Goal: Navigation & Orientation: Find specific page/section

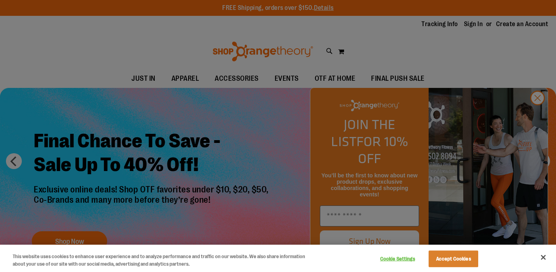
click at [539, 115] on div at bounding box center [278, 136] width 556 height 272
click at [462, 261] on button "Accept Cookies" at bounding box center [453, 259] width 50 height 17
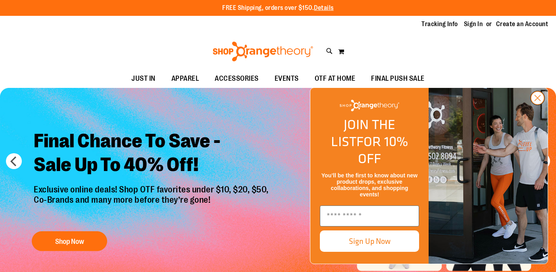
click at [537, 101] on icon "Close dialog" at bounding box center [538, 99] width 6 height 6
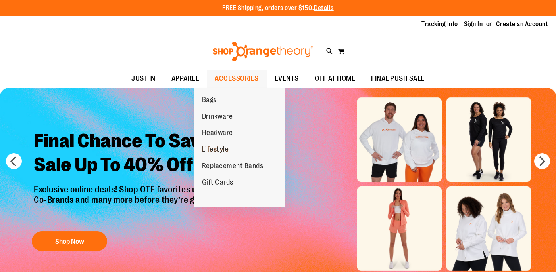
click at [220, 151] on span "Lifestyle" at bounding box center [215, 151] width 27 height 10
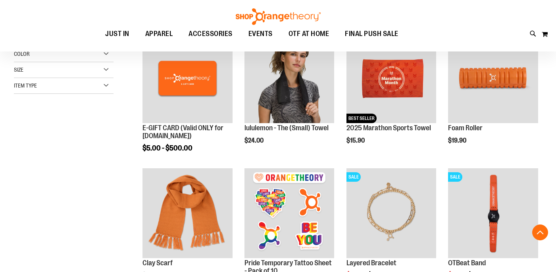
scroll to position [131, 0]
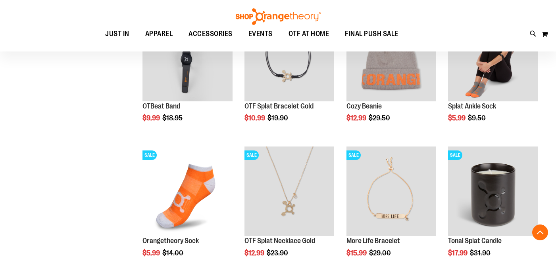
scroll to position [421, 0]
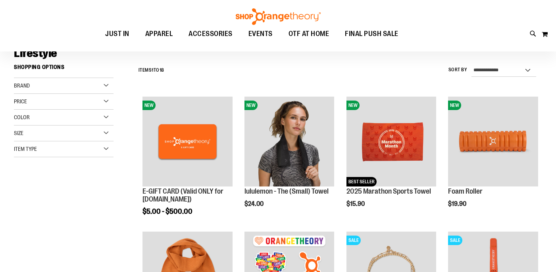
scroll to position [65, 0]
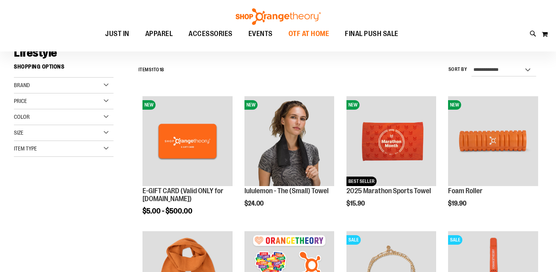
click at [295, 33] on span "OTF AT HOME" at bounding box center [308, 34] width 41 height 18
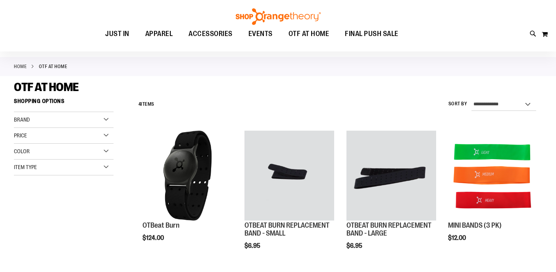
scroll to position [27, 0]
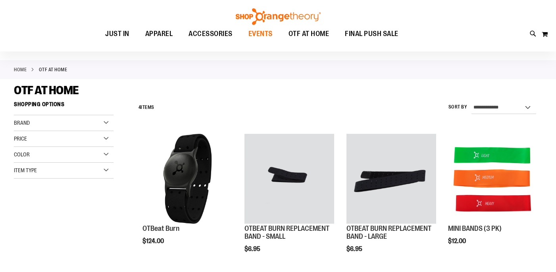
click at [258, 35] on span "EVENTS" at bounding box center [260, 34] width 24 height 18
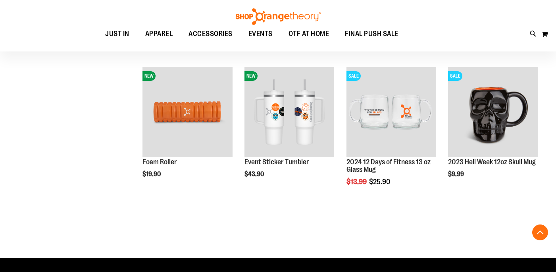
scroll to position [241, 0]
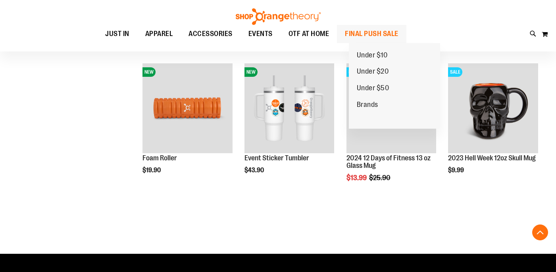
click at [368, 35] on span "FINAL PUSH SALE" at bounding box center [372, 34] width 54 height 18
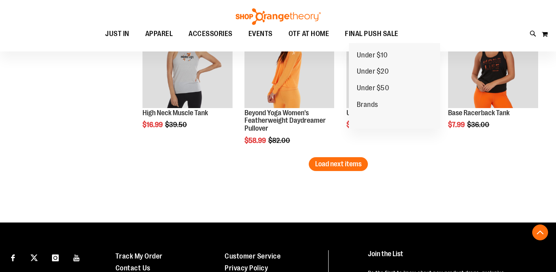
scroll to position [1289, 0]
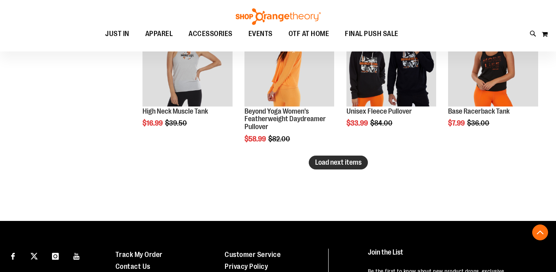
click at [336, 166] on span "Load next items" at bounding box center [338, 163] width 46 height 8
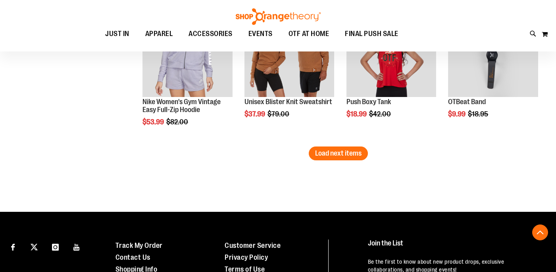
scroll to position [1726, 0]
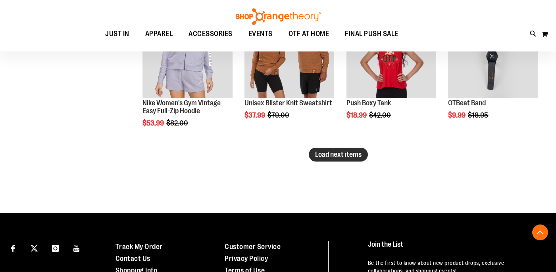
click at [342, 155] on span "Load next items" at bounding box center [338, 155] width 46 height 8
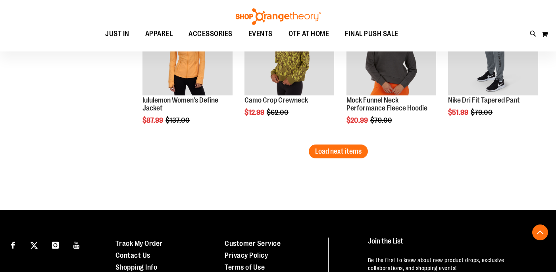
scroll to position [2162, 0]
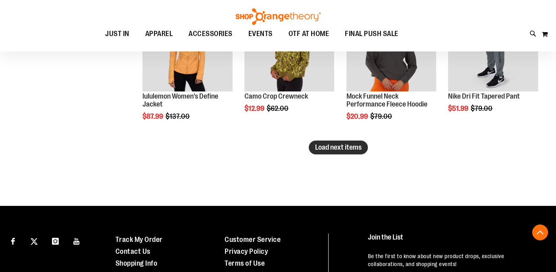
click at [328, 149] on span "Load next items" at bounding box center [338, 148] width 46 height 8
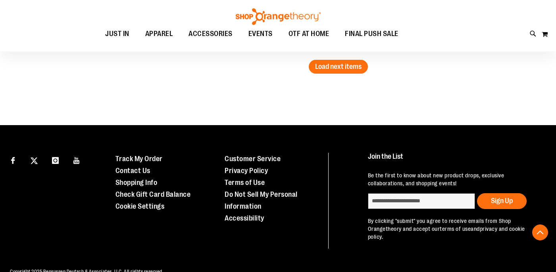
scroll to position [2662, 0]
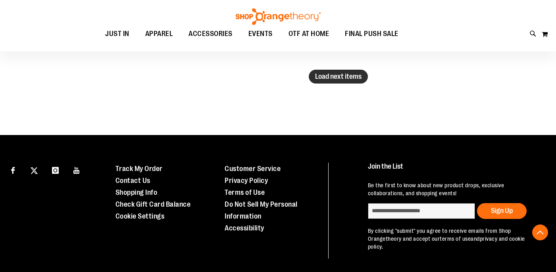
click at [341, 78] on span "Load next items" at bounding box center [338, 77] width 46 height 8
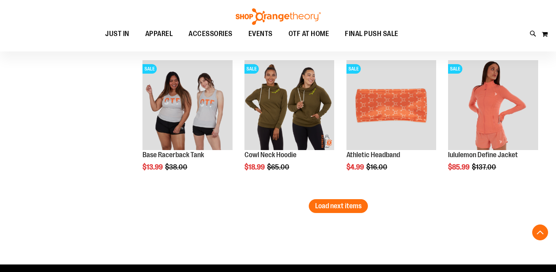
scroll to position [2962, 0]
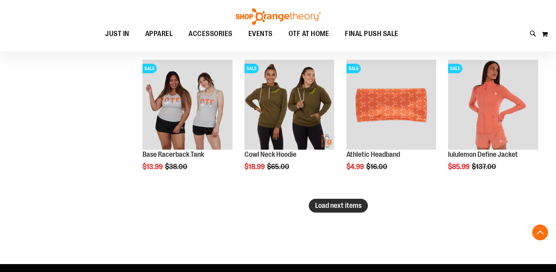
click at [351, 203] on span "Load next items" at bounding box center [338, 206] width 46 height 8
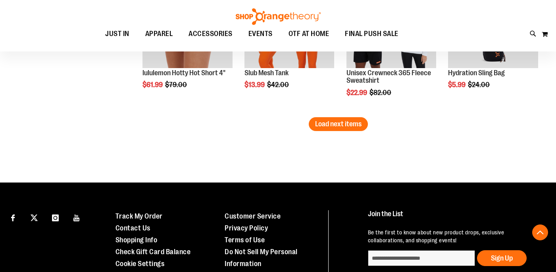
scroll to position [3476, 0]
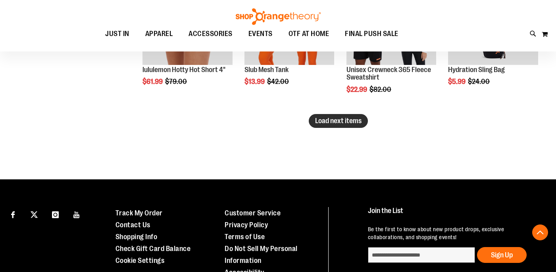
click at [334, 123] on span "Load next items" at bounding box center [338, 121] width 46 height 8
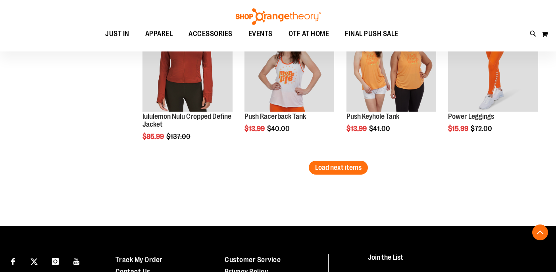
scroll to position [3868, 0]
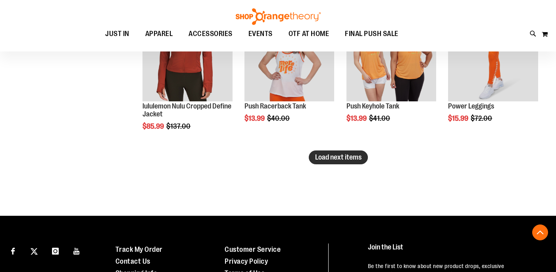
click at [321, 161] on span "Load next items" at bounding box center [338, 157] width 46 height 8
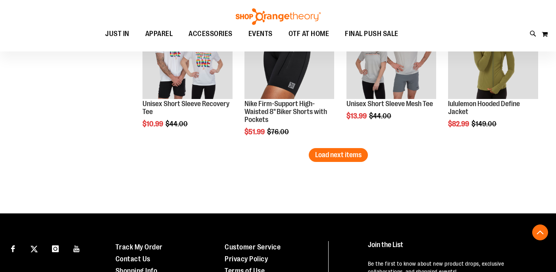
scroll to position [4300, 0]
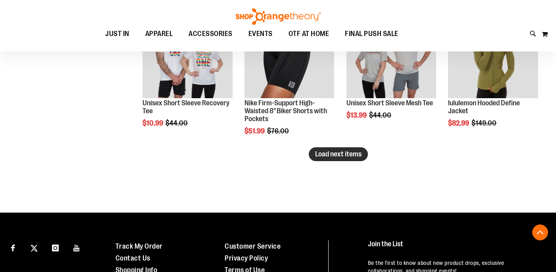
click at [351, 153] on span "Load next items" at bounding box center [338, 154] width 46 height 8
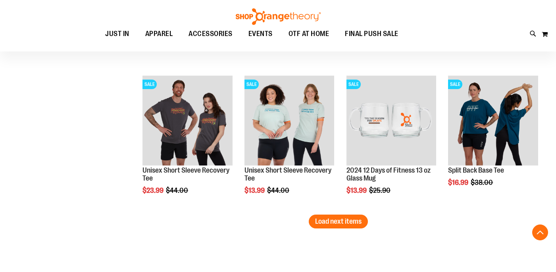
scroll to position [4664, 0]
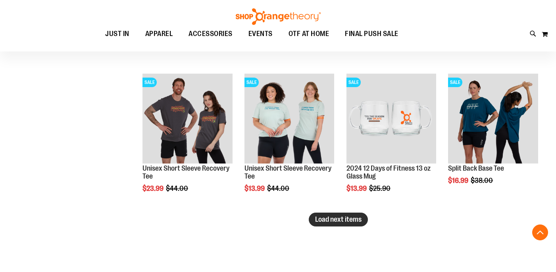
click at [360, 217] on span "Load next items" at bounding box center [338, 220] width 46 height 8
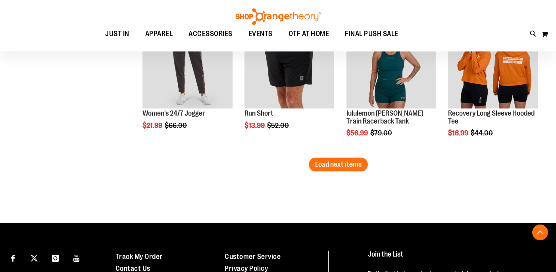
scroll to position [5150, 0]
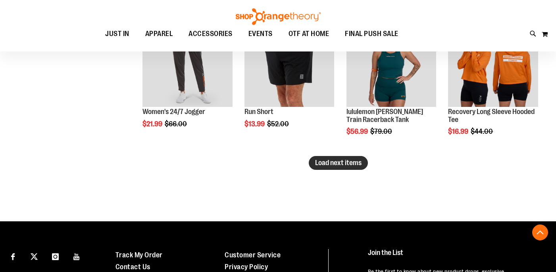
click at [333, 164] on span "Load next items" at bounding box center [338, 163] width 46 height 8
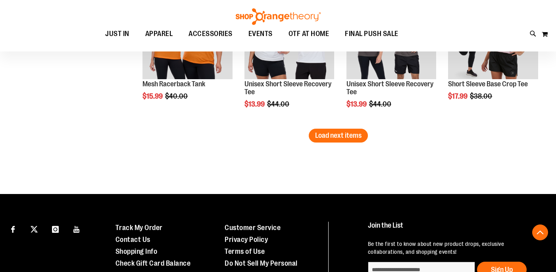
scroll to position [5606, 0]
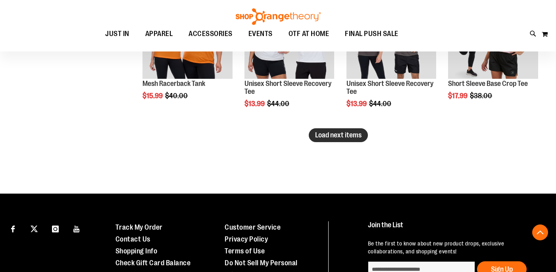
click at [347, 136] on span "Load next items" at bounding box center [338, 135] width 46 height 8
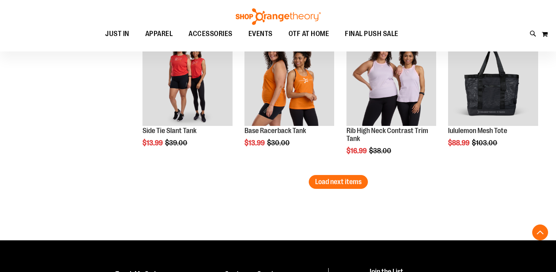
scroll to position [5989, 0]
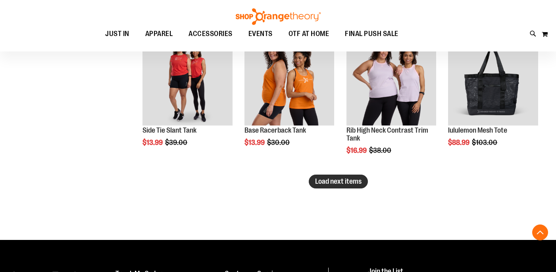
click at [328, 187] on button "Load next items" at bounding box center [338, 182] width 59 height 14
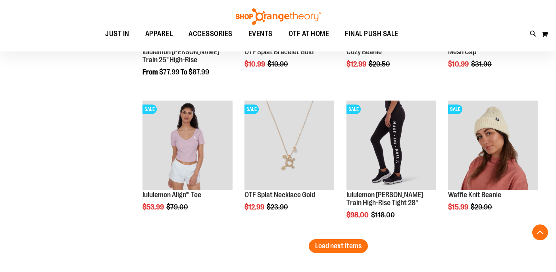
scroll to position [6355, 0]
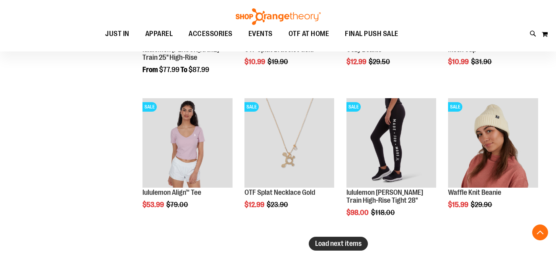
click at [332, 242] on span "Load next items" at bounding box center [338, 244] width 46 height 8
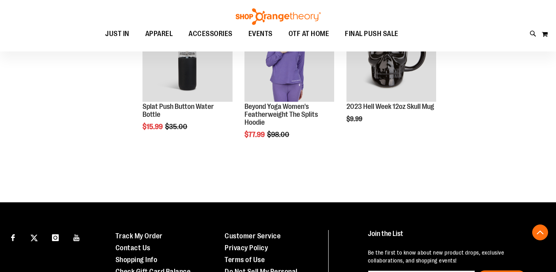
scroll to position [6729, 0]
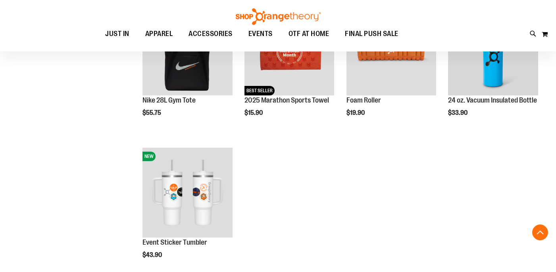
scroll to position [441, 0]
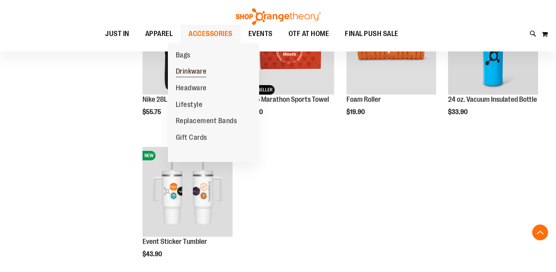
click at [196, 71] on span "Drinkware" at bounding box center [191, 72] width 31 height 10
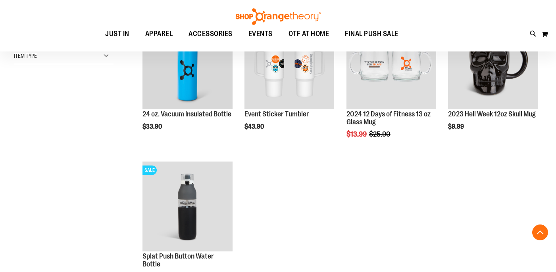
scroll to position [142, 0]
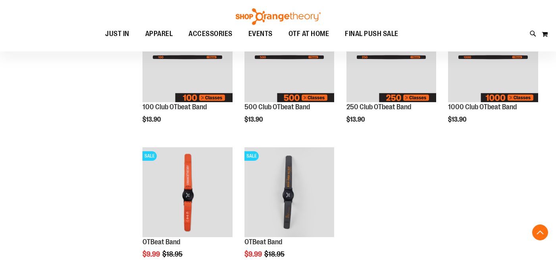
scroll to position [150, 0]
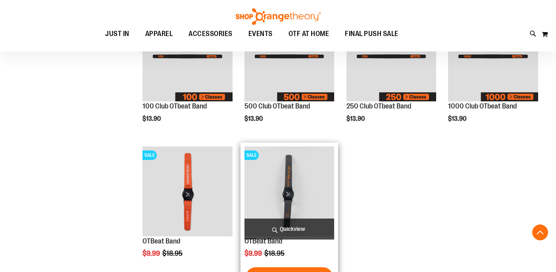
click at [301, 192] on img "product" at bounding box center [289, 192] width 90 height 90
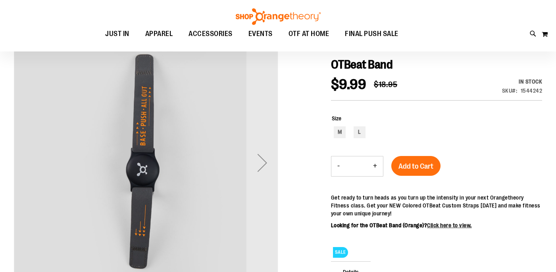
scroll to position [86, 0]
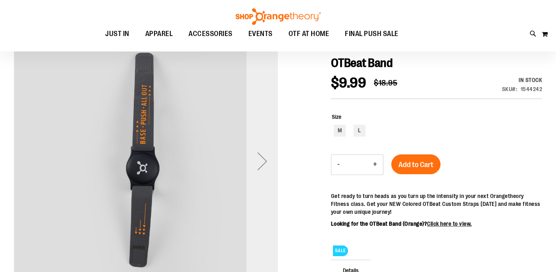
click at [261, 166] on div "Next" at bounding box center [262, 162] width 32 height 32
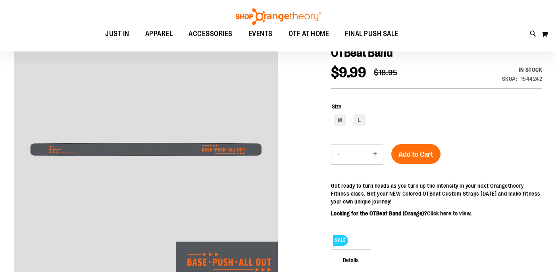
scroll to position [86, 0]
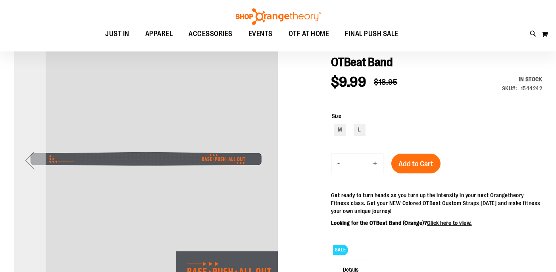
click at [31, 161] on div "Previous" at bounding box center [30, 161] width 32 height 32
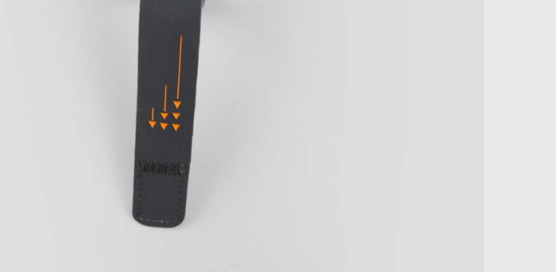
scroll to position [96, 0]
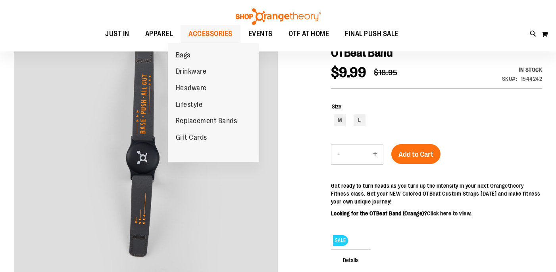
click at [190, 35] on span "ACCESSORIES" at bounding box center [210, 34] width 44 height 18
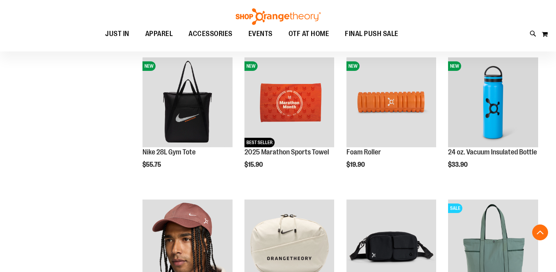
scroll to position [389, 0]
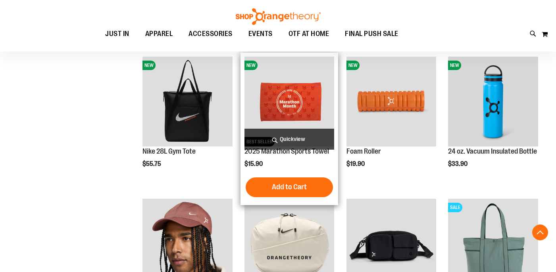
click at [275, 111] on img "product" at bounding box center [289, 102] width 90 height 90
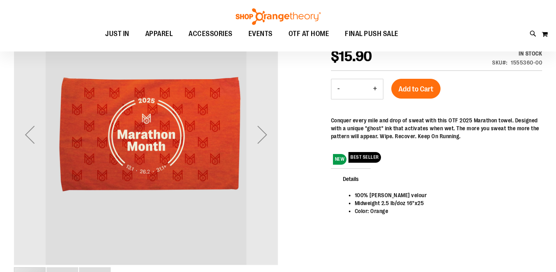
scroll to position [114, 0]
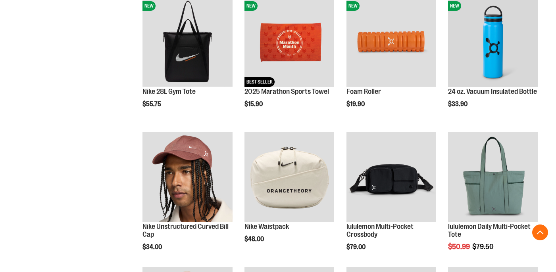
scroll to position [389, 0]
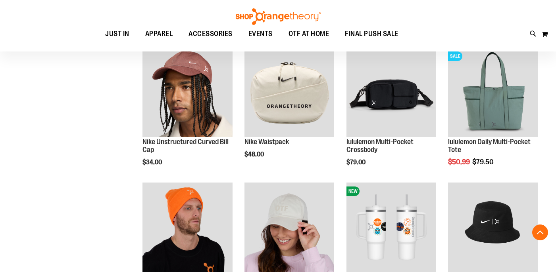
scroll to position [515, 0]
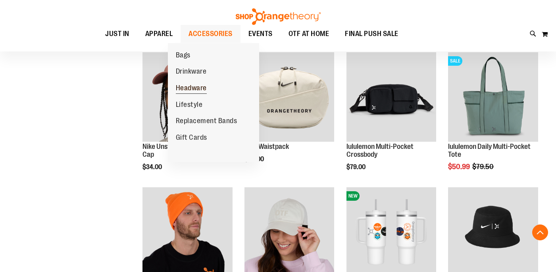
click at [196, 87] on span "Headware" at bounding box center [191, 89] width 31 height 10
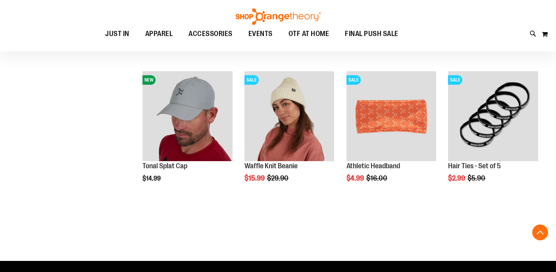
scroll to position [378, 0]
